Goal: Obtain resource: Obtain resource

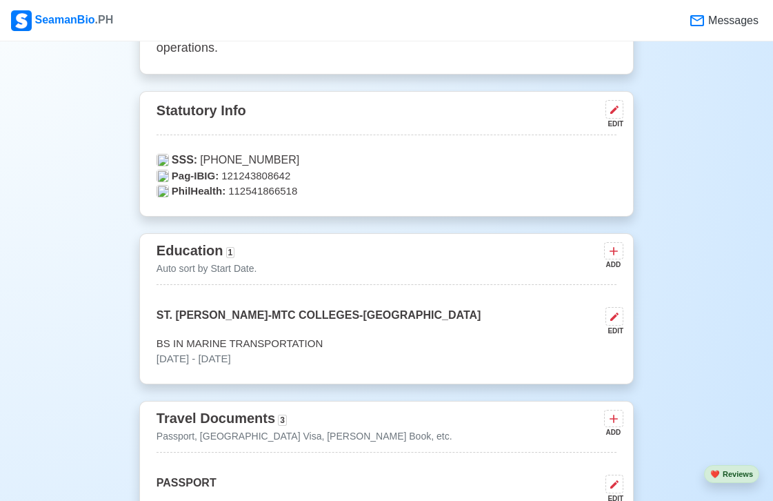
scroll to position [483, 0]
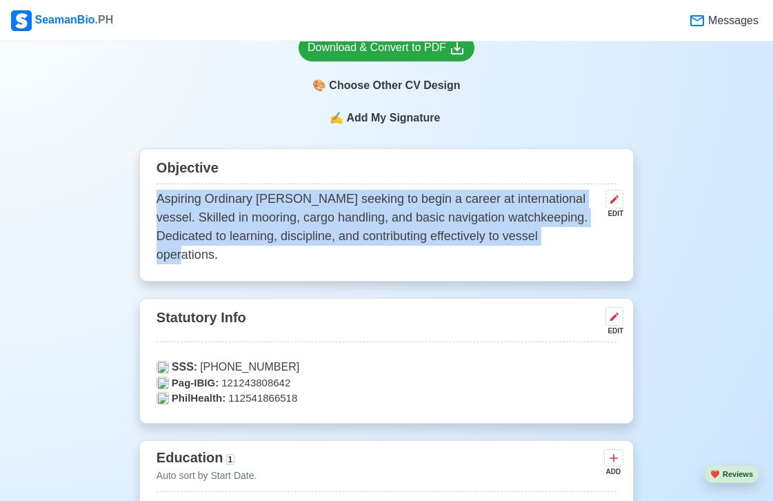
drag, startPoint x: 160, startPoint y: 199, endPoint x: 210, endPoint y: 265, distance: 82.7
click at [225, 263] on div "Objective Aspiring Ordinary [PERSON_NAME] seeking to begin a career at internat…" at bounding box center [386, 214] width 494 height 133
copy p "Aspiring Ordinary [PERSON_NAME] seeking to begin a career at international vess…"
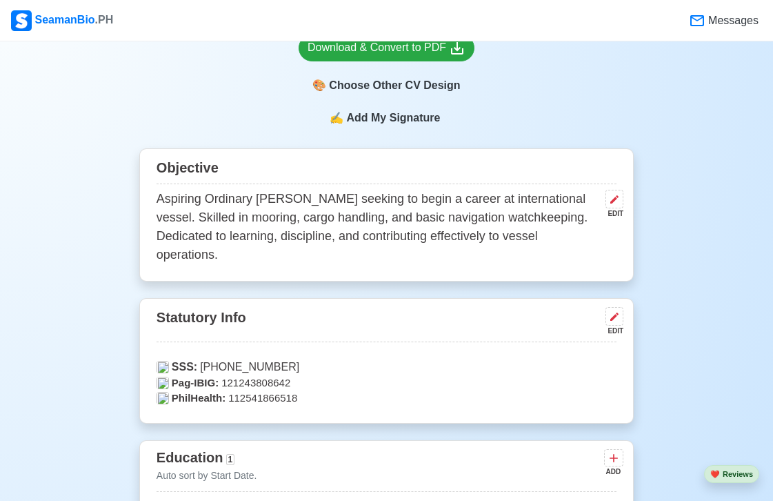
click at [399, 376] on p "Pag-IBIG: 121243808642" at bounding box center [387, 383] width 460 height 16
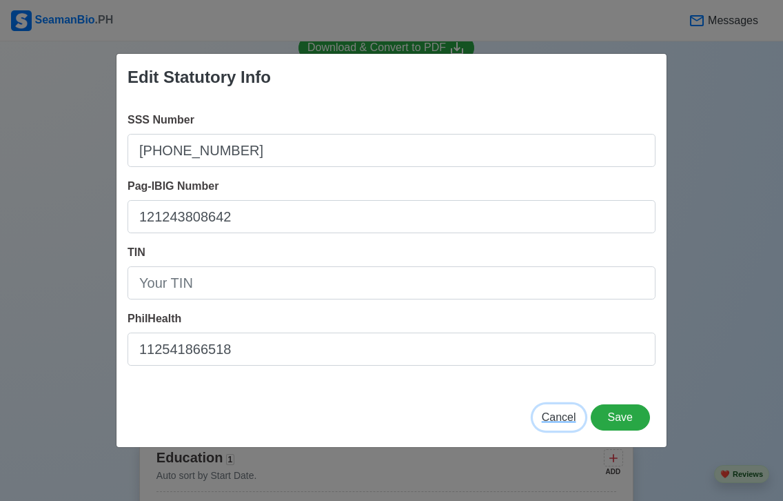
drag, startPoint x: 556, startPoint y: 418, endPoint x: 520, endPoint y: 423, distance: 36.2
click at [556, 418] on span "Cancel" at bounding box center [559, 417] width 34 height 12
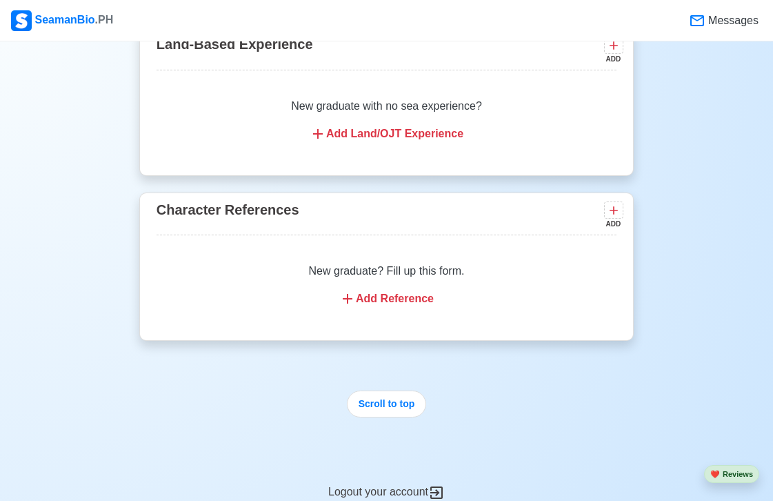
scroll to position [3171, 0]
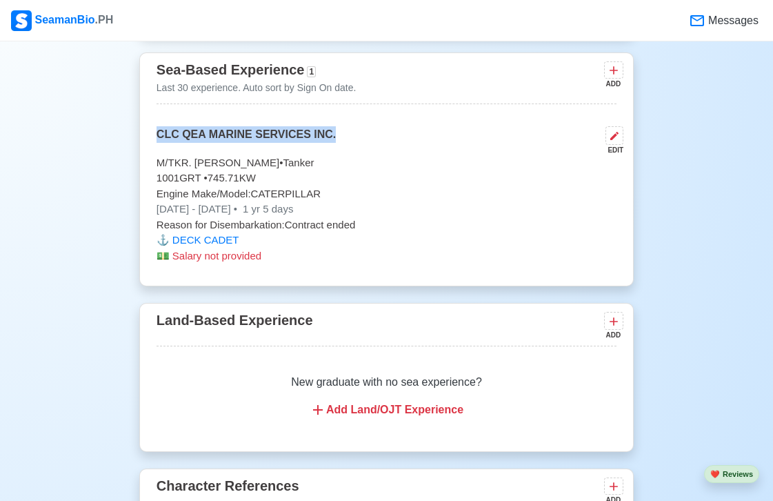
drag, startPoint x: 155, startPoint y: 137, endPoint x: 365, endPoint y: 148, distance: 209.9
click at [365, 149] on div "Sea-Based Experience 1 Last 30 experience. Auto sort by Sign On date. ADD CLC Q…" at bounding box center [386, 169] width 494 height 234
copy p "CLC QEA MARINE SERVICES INC."
click at [367, 154] on div "CLC QEA MARINE SERVICES INC. EDIT" at bounding box center [387, 140] width 460 height 29
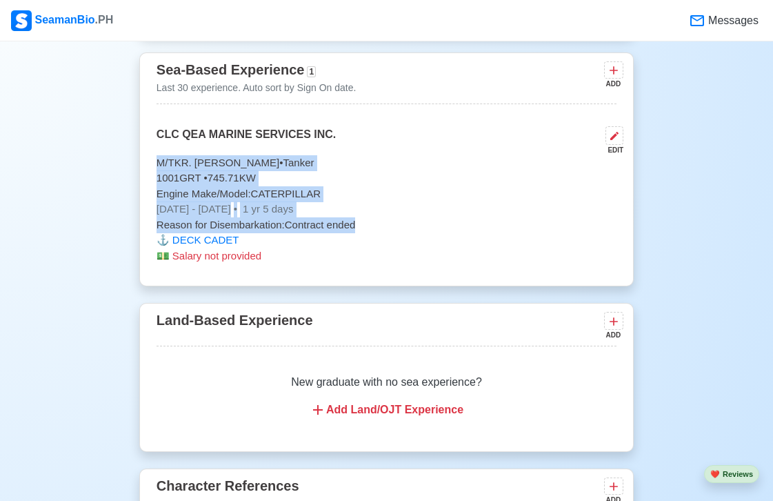
drag, startPoint x: 154, startPoint y: 170, endPoint x: 360, endPoint y: 230, distance: 214.5
click at [360, 230] on div "Sea-Based Experience 1 Last 30 experience. Auto sort by Sign On date. ADD CLC Q…" at bounding box center [386, 169] width 494 height 234
copy div "M/TKR. [PERSON_NAME] • Tanker 1001 GRT • 745.71 KW Engine Make/Model: CATERPILL…"
